Goal: Information Seeking & Learning: Learn about a topic

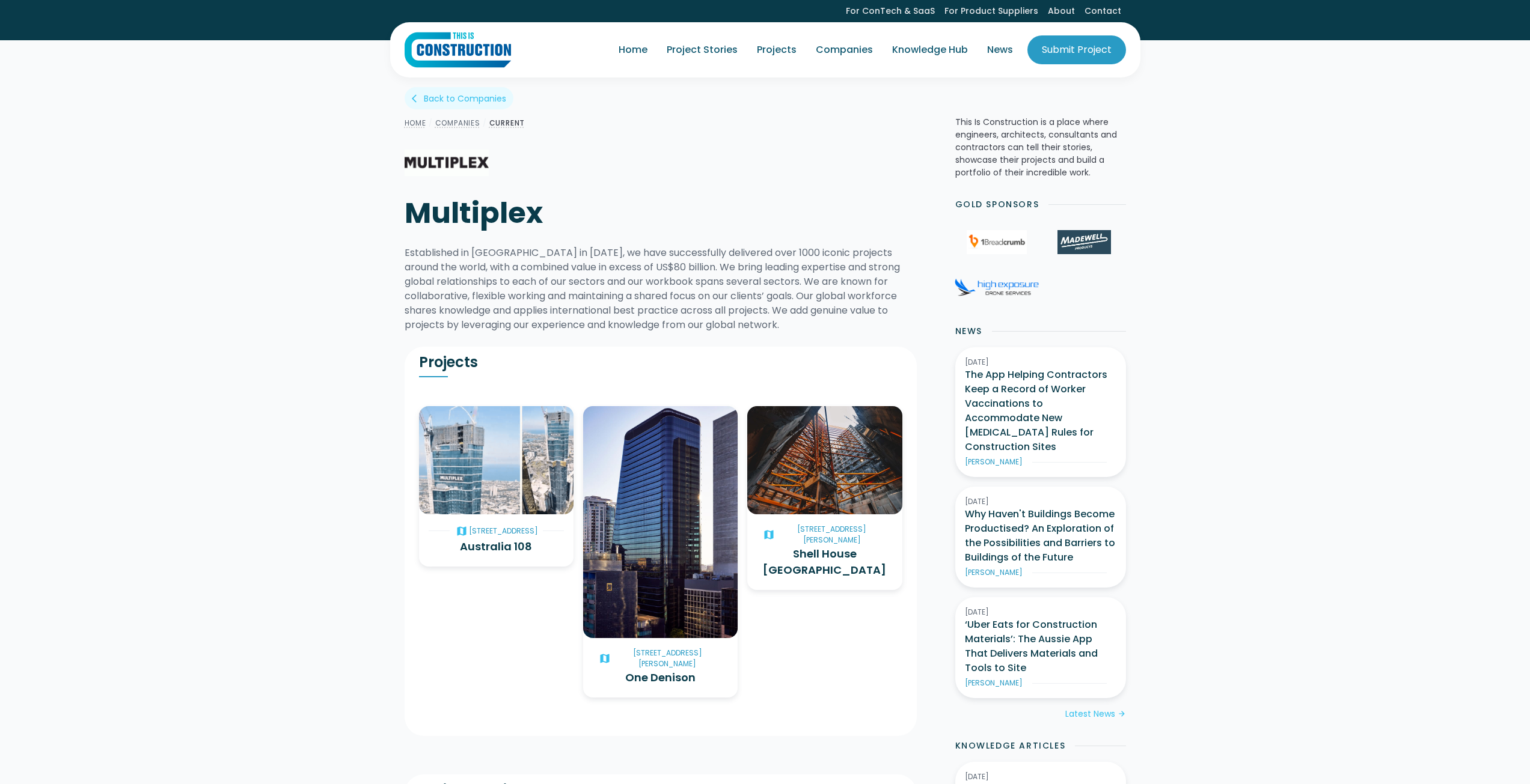
click at [505, 160] on div "Home / Companies / Current Multiplex" at bounding box center [589, 175] width 370 height 120
